Goal: Task Accomplishment & Management: Use online tool/utility

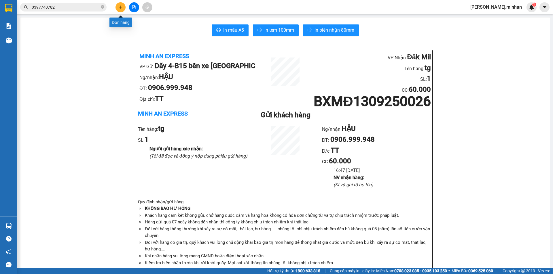
click at [118, 5] on button at bounding box center [120, 7] width 10 height 10
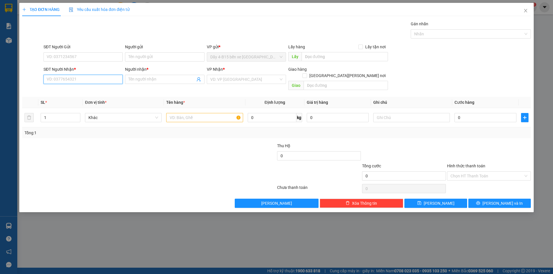
click at [65, 77] on input "SĐT Người Nhận *" at bounding box center [82, 79] width 79 height 9
drag, startPoint x: 88, startPoint y: 92, endPoint x: 208, endPoint y: 123, distance: 124.3
click at [87, 92] on div "0905462626 - [GEOGRAPHIC_DATA][PERSON_NAME]" at bounding box center [95, 91] width 96 height 6
type input "0905462626"
type input "NK XUÂN ANH"
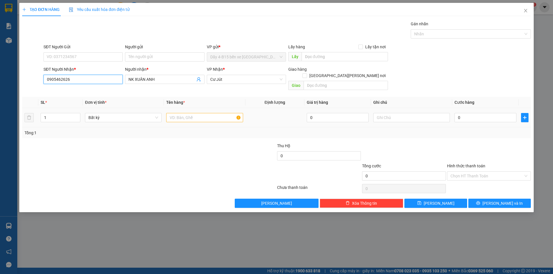
type input "0905462626"
click at [177, 113] on input "text" at bounding box center [204, 117] width 77 height 9
type input "labô"
click at [467, 113] on input "0" at bounding box center [485, 117] width 62 height 9
type input "3"
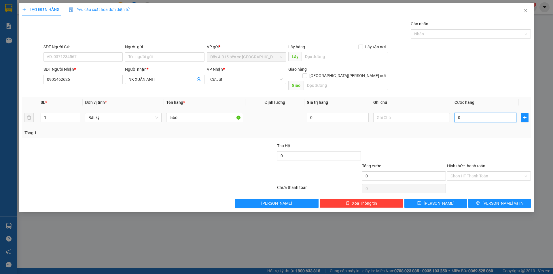
type input "3"
type input "30"
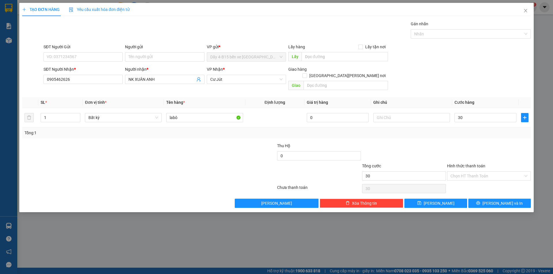
type input "30.000"
click at [477, 164] on label "Hình thức thanh toán" at bounding box center [466, 166] width 38 height 5
click at [477, 172] on input "Hình thức thanh toán" at bounding box center [486, 176] width 73 height 9
click at [470, 180] on div "Tại văn phòng" at bounding box center [488, 181] width 77 height 6
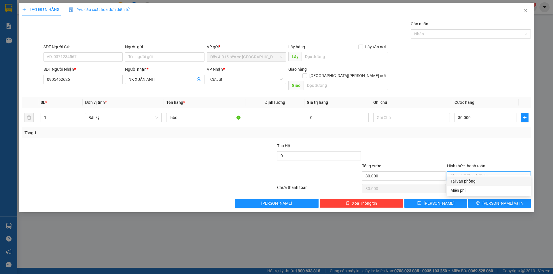
type input "0"
click at [482, 200] on button "[PERSON_NAME] và In" at bounding box center [499, 203] width 62 height 9
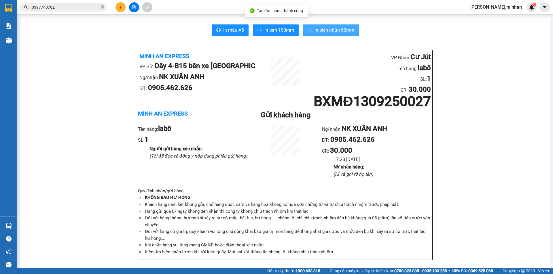
click at [323, 30] on span "In biên nhận 80mm" at bounding box center [334, 29] width 40 height 7
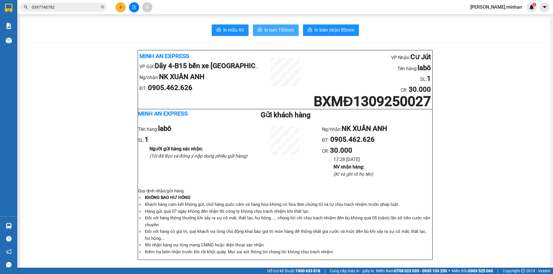
click at [274, 29] on span "In tem 100mm" at bounding box center [279, 29] width 30 height 7
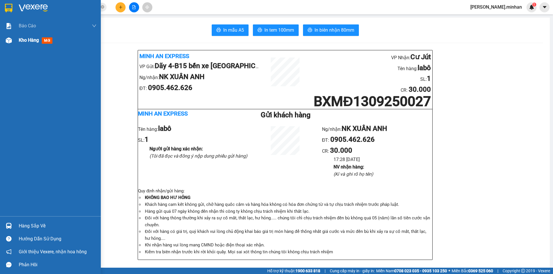
click at [5, 40] on div at bounding box center [9, 40] width 10 height 10
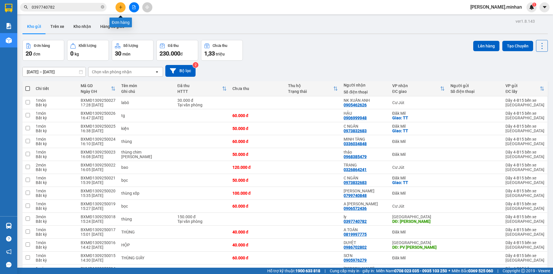
click at [120, 6] on icon "plus" at bounding box center [121, 7] width 4 height 4
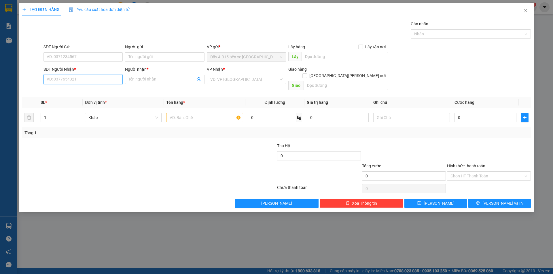
click at [59, 77] on input "SĐT Người Nhận *" at bounding box center [82, 79] width 79 height 9
click at [98, 79] on input "859" at bounding box center [82, 79] width 79 height 9
type input "8"
type input "0"
click at [66, 90] on div "0377878771 - liên" at bounding box center [83, 91] width 72 height 6
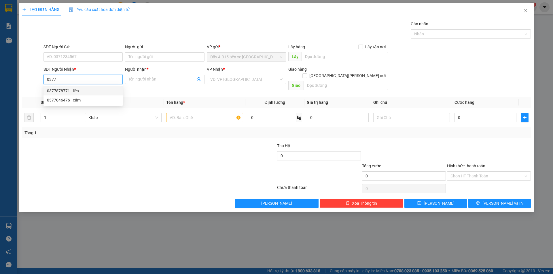
type input "0377878771"
type input "liên"
type input "ĐẮK WIL"
type input "0377878771"
click at [182, 113] on input "text" at bounding box center [204, 117] width 77 height 9
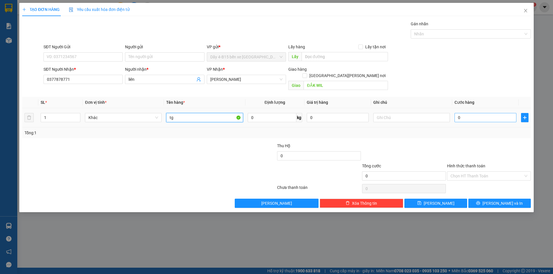
type input "tg"
click at [473, 114] on input "0" at bounding box center [485, 117] width 62 height 9
type input "5"
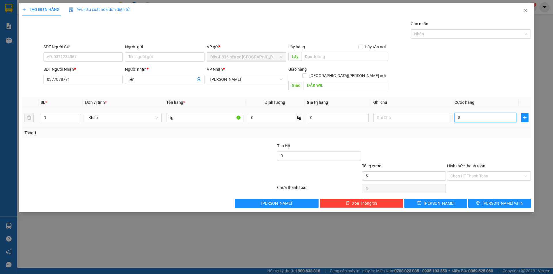
type input "50"
type input "50.000"
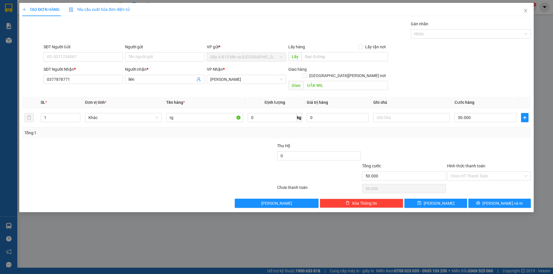
click at [462, 164] on label "Hình thức thanh toán" at bounding box center [466, 166] width 38 height 5
click at [462, 172] on input "Hình thức thanh toán" at bounding box center [486, 176] width 73 height 9
click at [462, 183] on div "Tại văn phòng" at bounding box center [488, 181] width 77 height 6
type input "0"
click at [484, 200] on button "[PERSON_NAME] và In" at bounding box center [499, 203] width 62 height 9
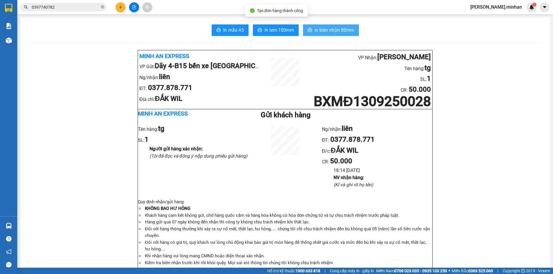
click at [318, 30] on span "In biên nhận 80mm" at bounding box center [334, 29] width 40 height 7
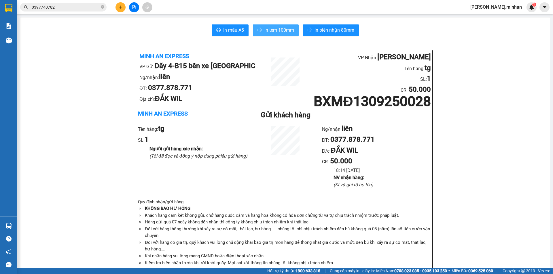
click at [282, 31] on span "In tem 100mm" at bounding box center [279, 29] width 30 height 7
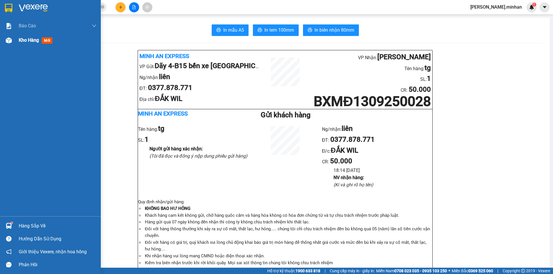
click at [6, 41] on img at bounding box center [9, 40] width 6 height 6
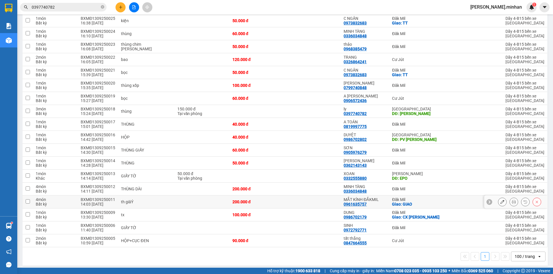
scroll to position [124, 0]
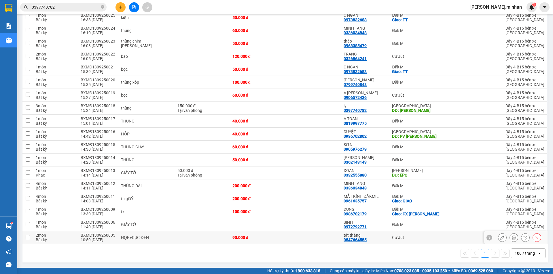
click at [414, 237] on div "Cư Jút" at bounding box center [418, 238] width 53 height 5
checkbox input "true"
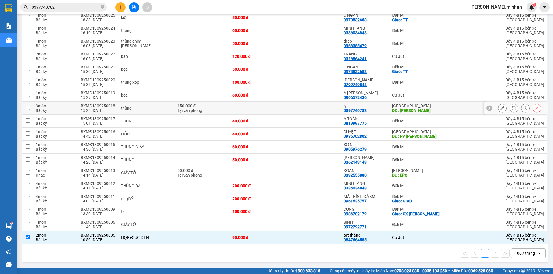
click at [418, 109] on div "DĐ: [PERSON_NAME]" at bounding box center [418, 110] width 53 height 5
checkbox input "true"
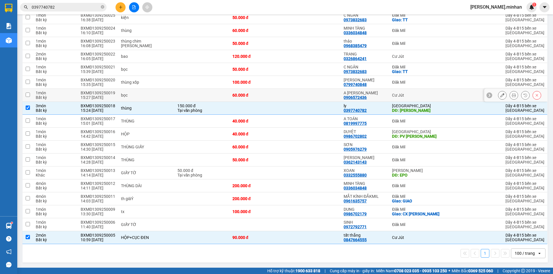
click at [411, 94] on div "Cư Jút" at bounding box center [418, 95] width 53 height 5
checkbox input "true"
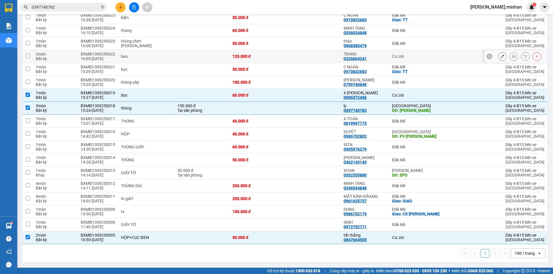
click at [414, 52] on td "Cư Jút" at bounding box center [418, 56] width 58 height 13
checkbox input "true"
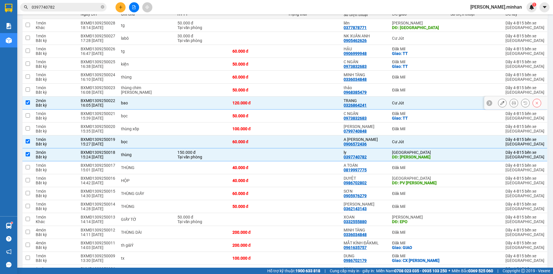
scroll to position [9, 0]
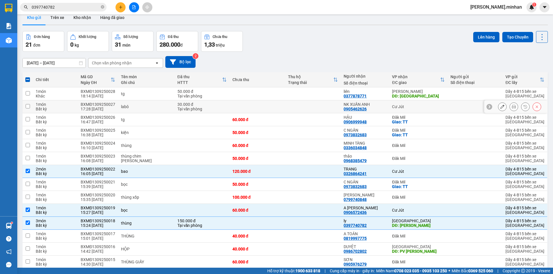
click at [421, 104] on td "Cư Jút" at bounding box center [418, 107] width 58 height 13
checkbox input "true"
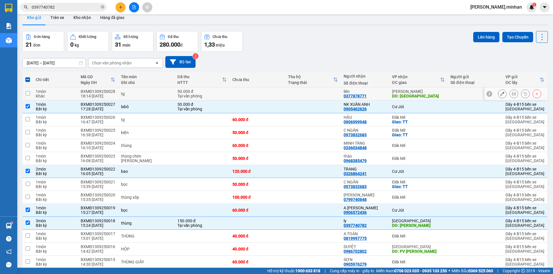
click at [423, 94] on div "DĐ: [GEOGRAPHIC_DATA]" at bounding box center [418, 96] width 53 height 5
checkbox input "true"
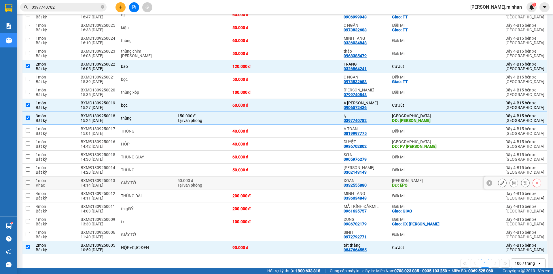
scroll to position [124, 0]
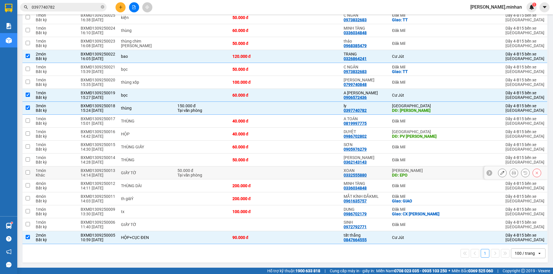
click at [425, 173] on div "DĐ: EPO" at bounding box center [418, 175] width 53 height 5
checkbox input "true"
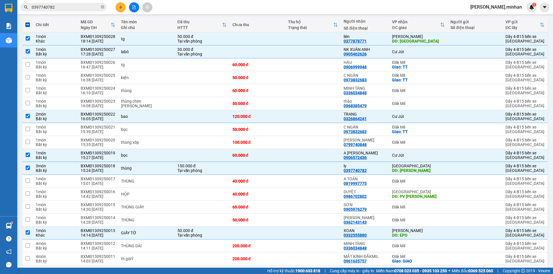
scroll to position [0, 0]
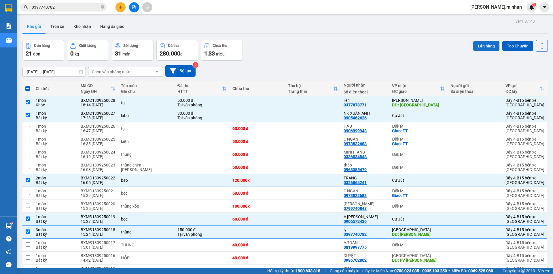
click at [486, 44] on button "Lên hàng" at bounding box center [486, 46] width 26 height 10
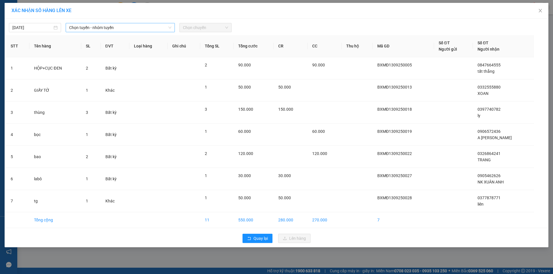
click at [89, 29] on span "Chọn tuyến - nhóm tuyến" at bounding box center [120, 27] width 102 height 9
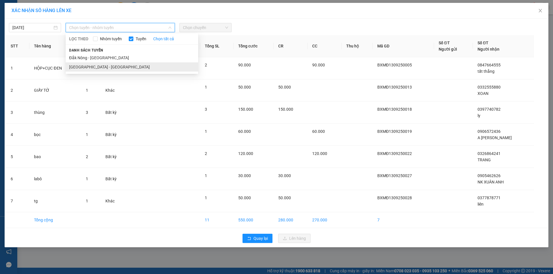
click at [93, 69] on li "[GEOGRAPHIC_DATA] - [GEOGRAPHIC_DATA]" at bounding box center [132, 66] width 132 height 9
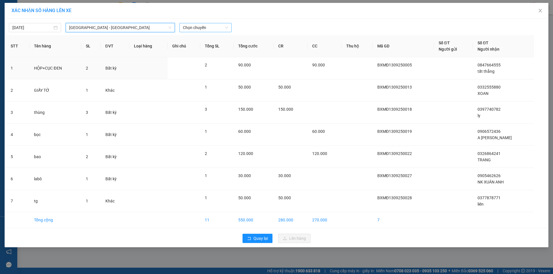
click at [204, 25] on span "Chọn chuyến" at bounding box center [205, 27] width 45 height 9
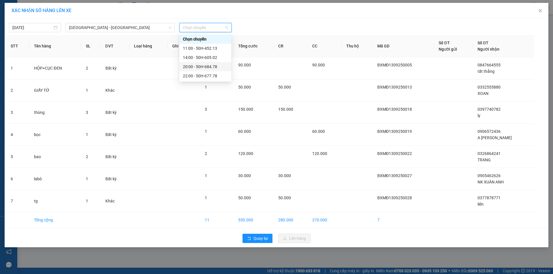
click at [211, 67] on div "20:00 - 50H-684.78" at bounding box center [205, 67] width 45 height 6
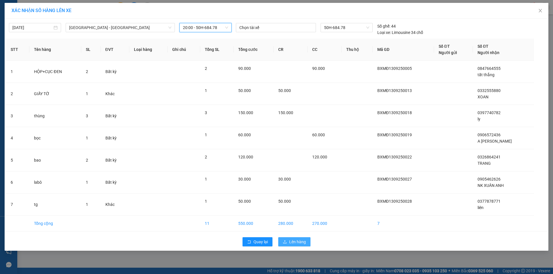
click at [292, 242] on span "Lên hàng" at bounding box center [297, 242] width 17 height 6
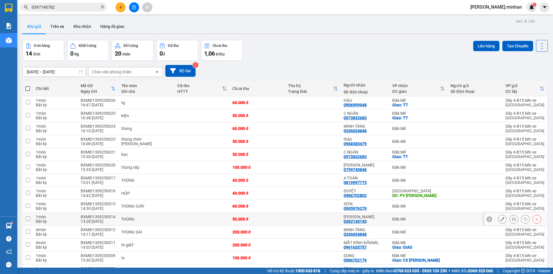
scroll to position [33, 0]
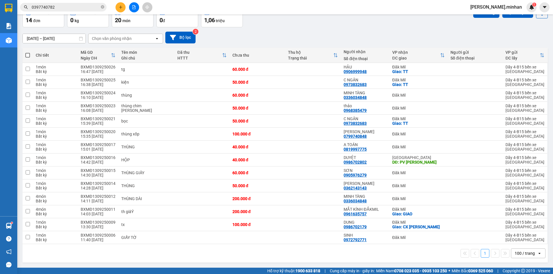
click at [27, 56] on span at bounding box center [27, 55] width 5 height 5
click at [28, 52] on input "checkbox" at bounding box center [28, 52] width 0 height 0
checkbox input "true"
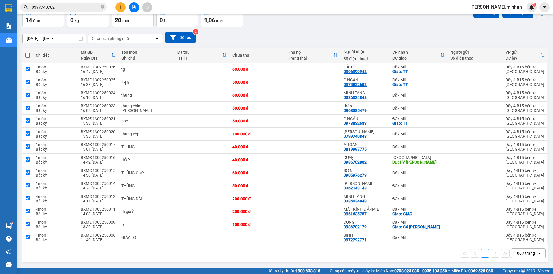
checkbox input "true"
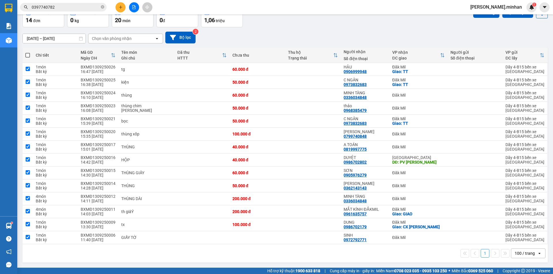
checkbox input "true"
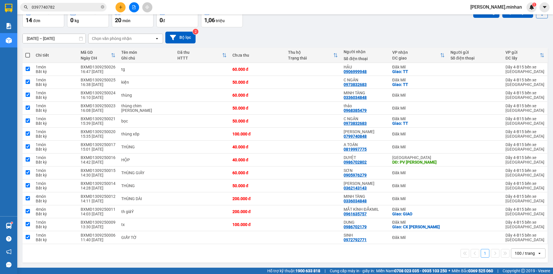
checkbox input "true"
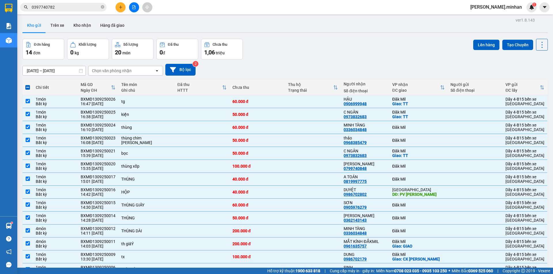
scroll to position [0, 0]
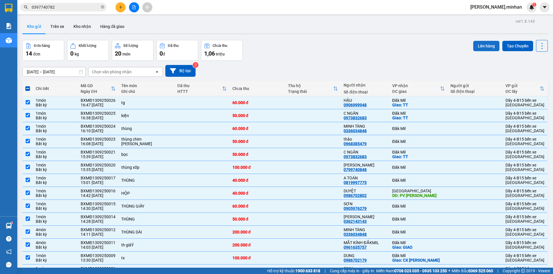
click at [482, 46] on button "Lên hàng" at bounding box center [486, 46] width 26 height 10
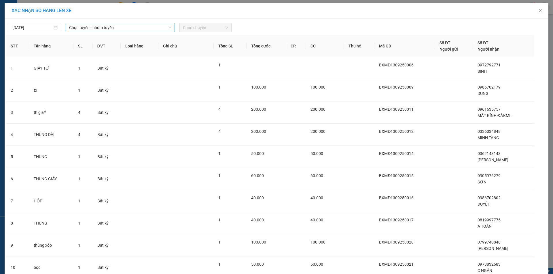
click at [115, 28] on span "Chọn tuyến - nhóm tuyến" at bounding box center [120, 27] width 102 height 9
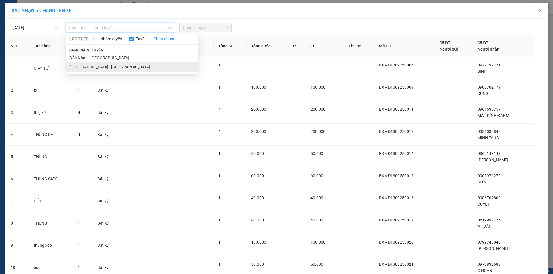
click at [101, 69] on li "[GEOGRAPHIC_DATA] - [GEOGRAPHIC_DATA]" at bounding box center [132, 66] width 132 height 9
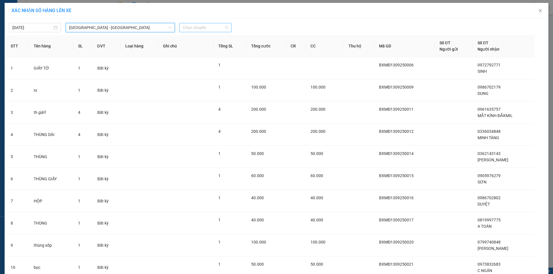
click at [198, 24] on span "Chọn chuyến" at bounding box center [205, 27] width 45 height 9
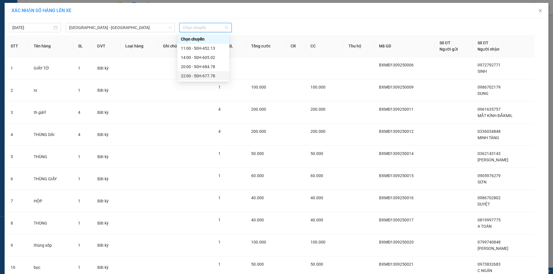
click at [195, 77] on div "22:00 - 50H-677.78" at bounding box center [203, 76] width 45 height 6
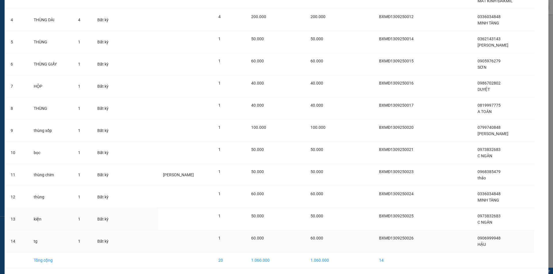
scroll to position [139, 0]
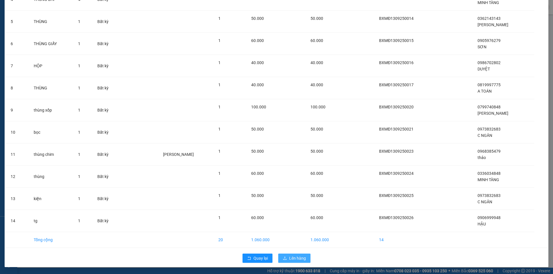
click at [292, 259] on span "Lên hàng" at bounding box center [297, 258] width 17 height 6
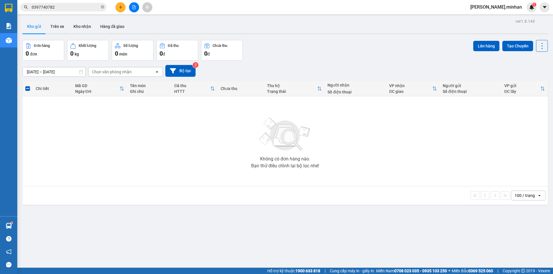
click at [458, 136] on div "Không có đơn hàng nào. Bạn thử điều chỉnh lại bộ lọc nhé!" at bounding box center [285, 141] width 520 height 86
click at [499, 75] on div "[DATE] – [DATE] Press the down arrow key to interact with the calendar and sele…" at bounding box center [284, 71] width 525 height 12
